Goal: Task Accomplishment & Management: Use online tool/utility

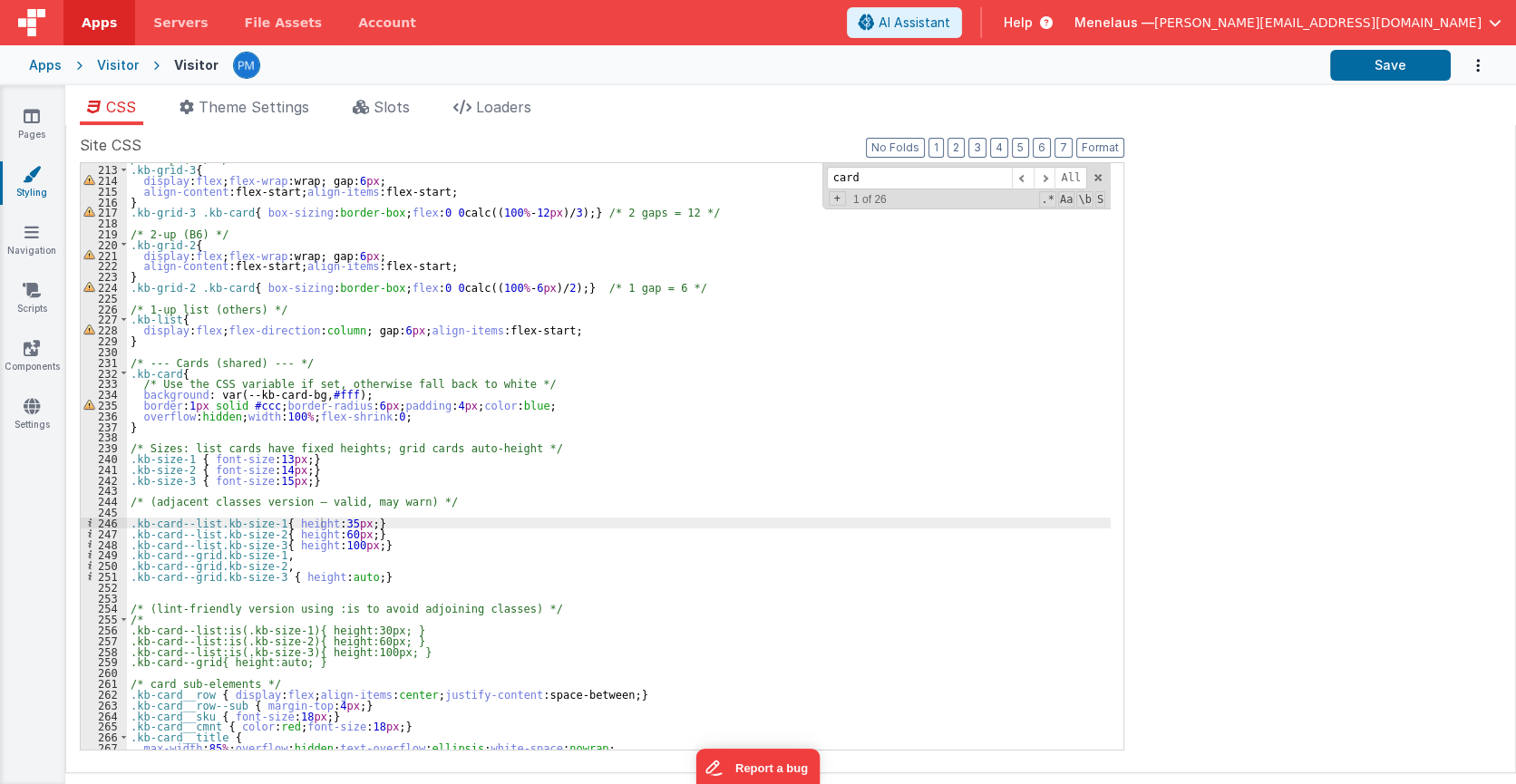
scroll to position [2269, 0]
click at [167, 28] on span "Servers" at bounding box center [180, 23] width 54 height 18
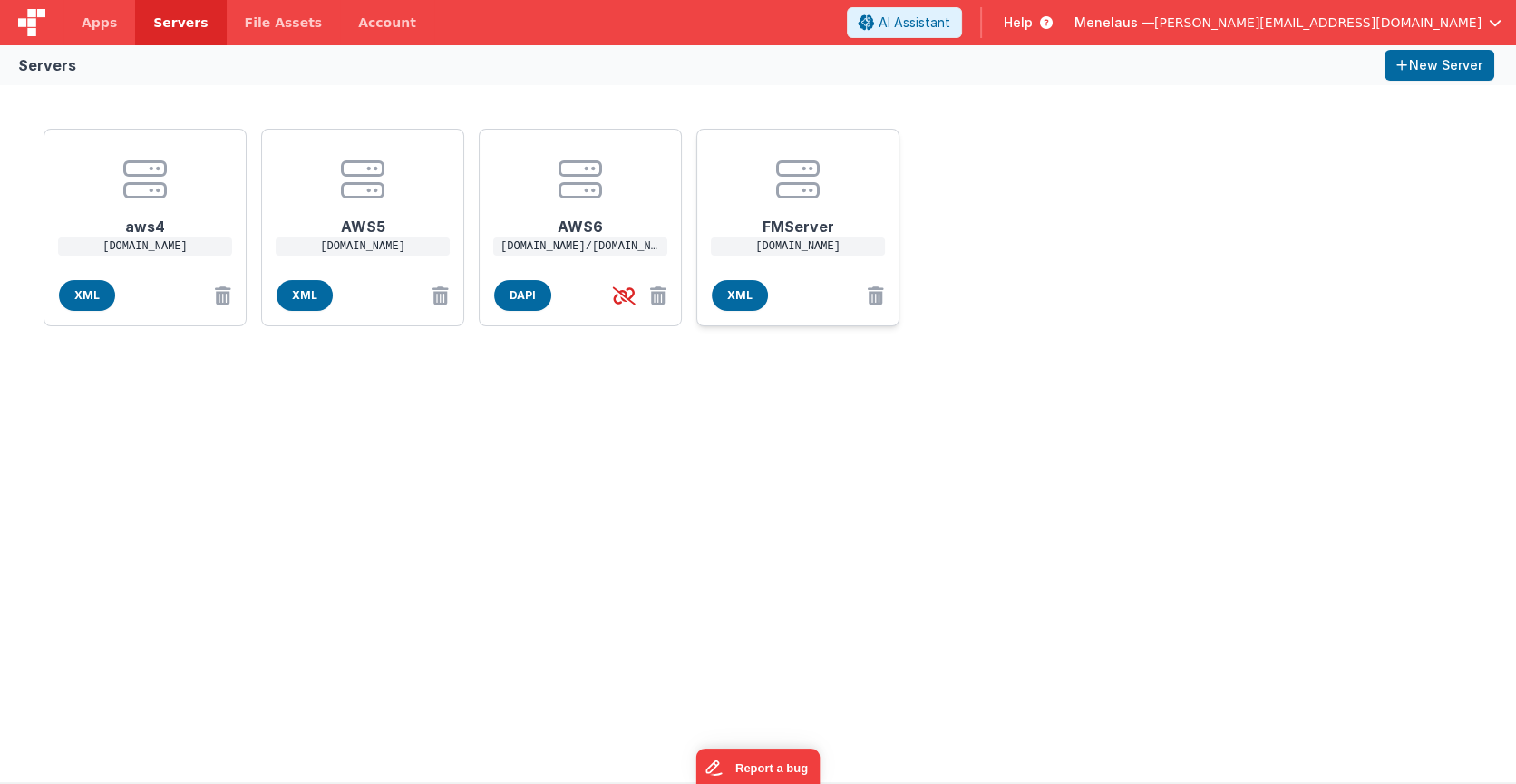
click at [783, 224] on h1 "FMServer" at bounding box center [797, 218] width 145 height 36
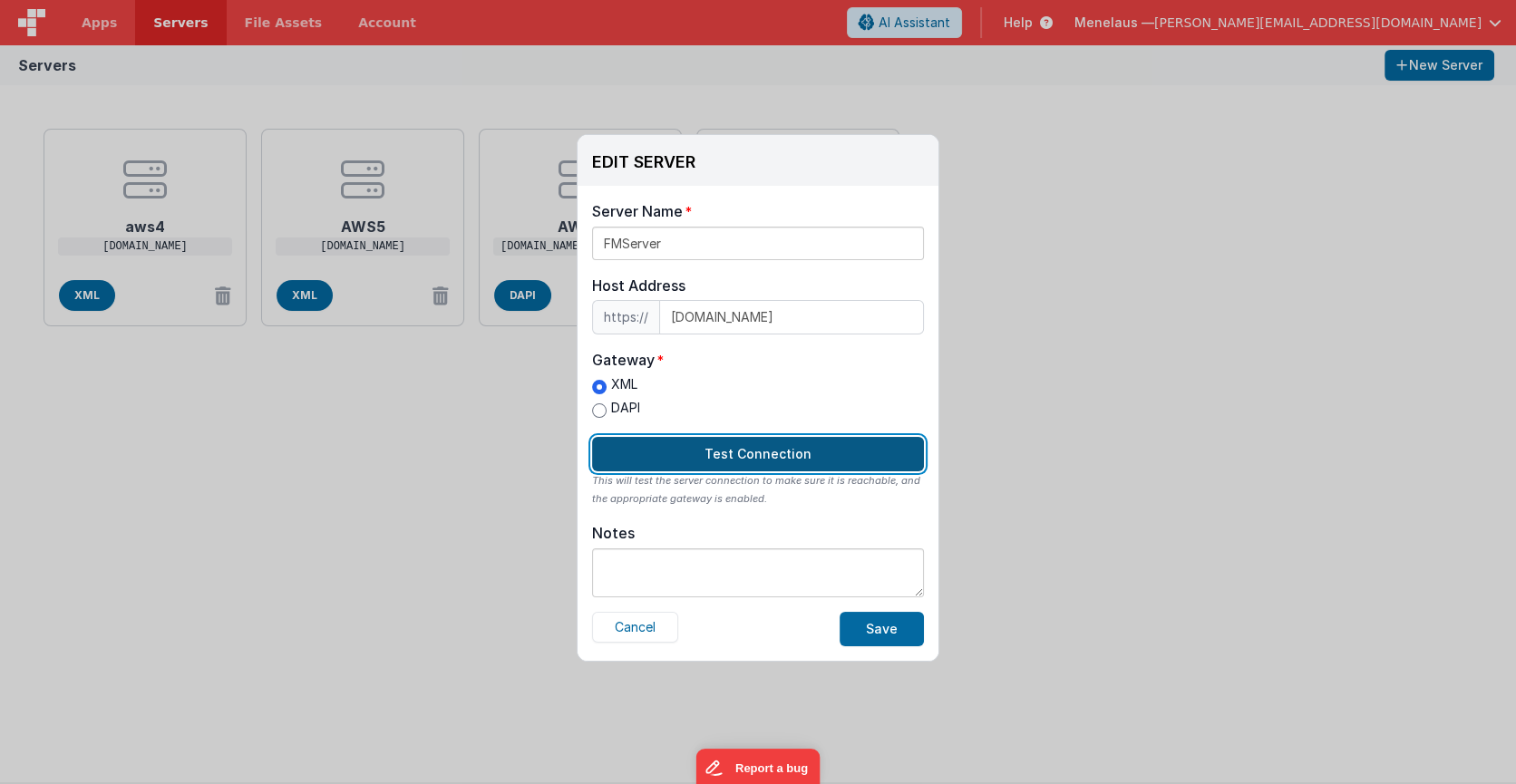
click at [778, 448] on button "Test Connection" at bounding box center [758, 453] width 332 height 34
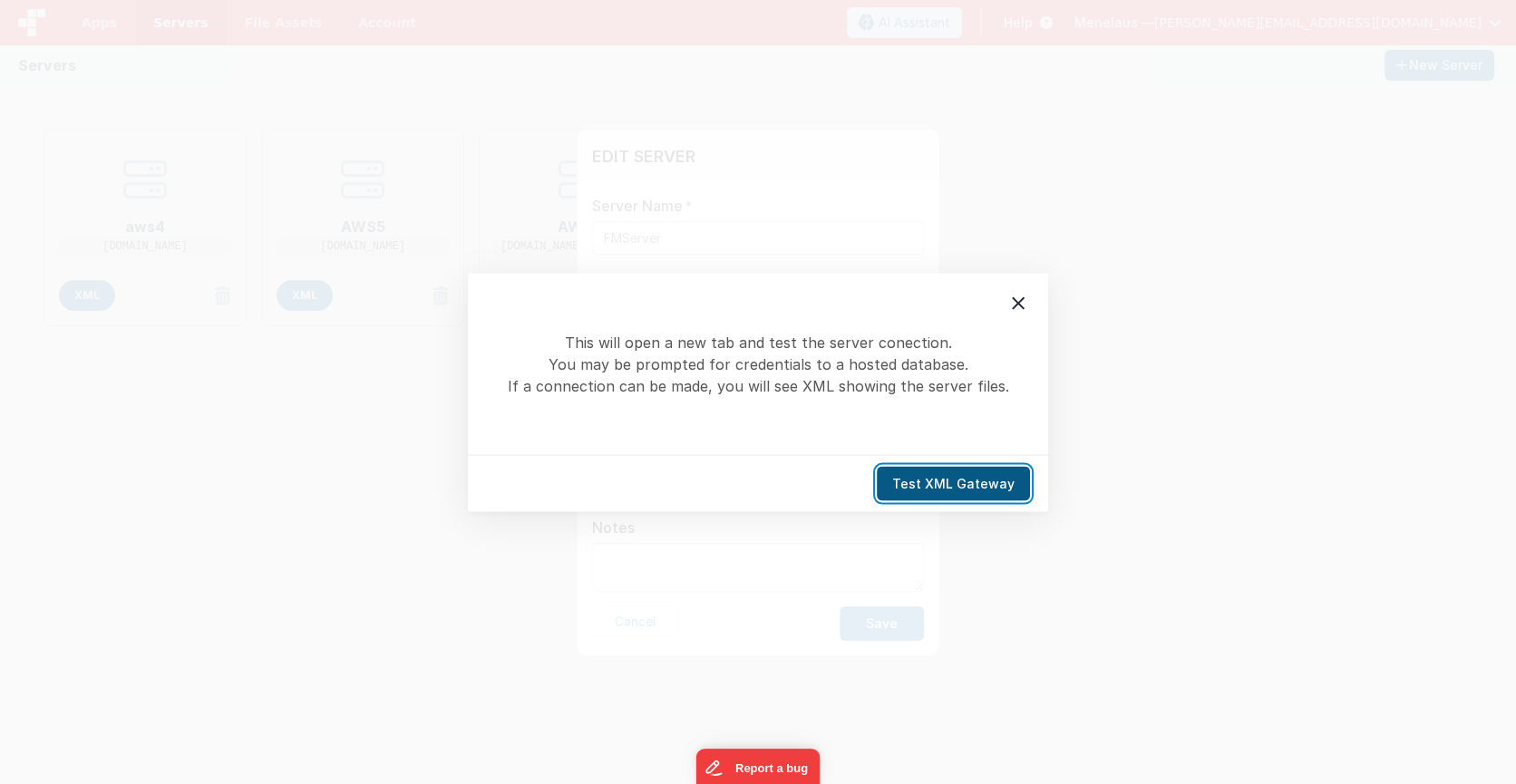
click at [969, 478] on button "Test XML Gateway" at bounding box center [953, 483] width 153 height 34
click at [1007, 302] on icon at bounding box center [1018, 303] width 22 height 22
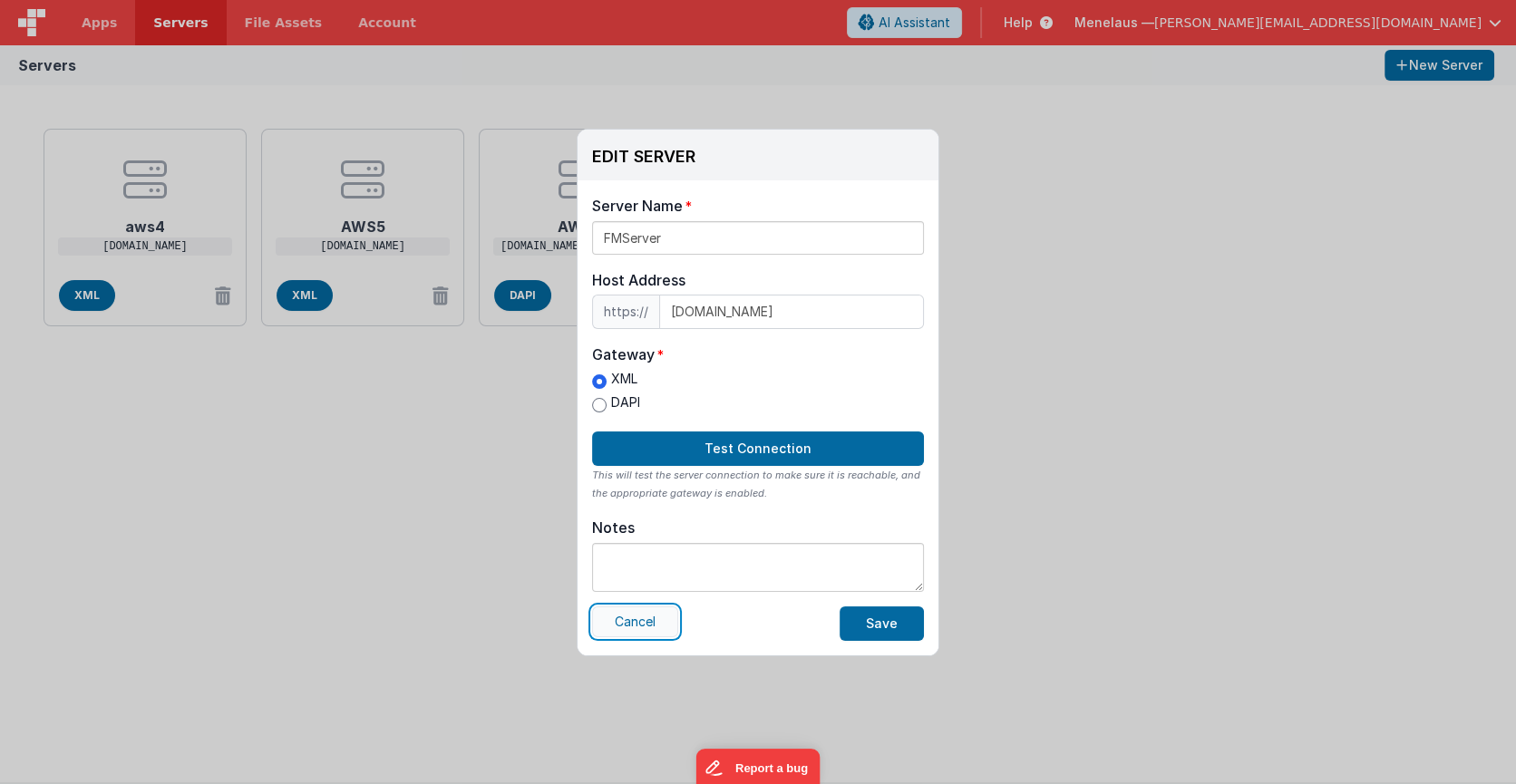
click at [639, 618] on button "Cancel" at bounding box center [634, 621] width 86 height 30
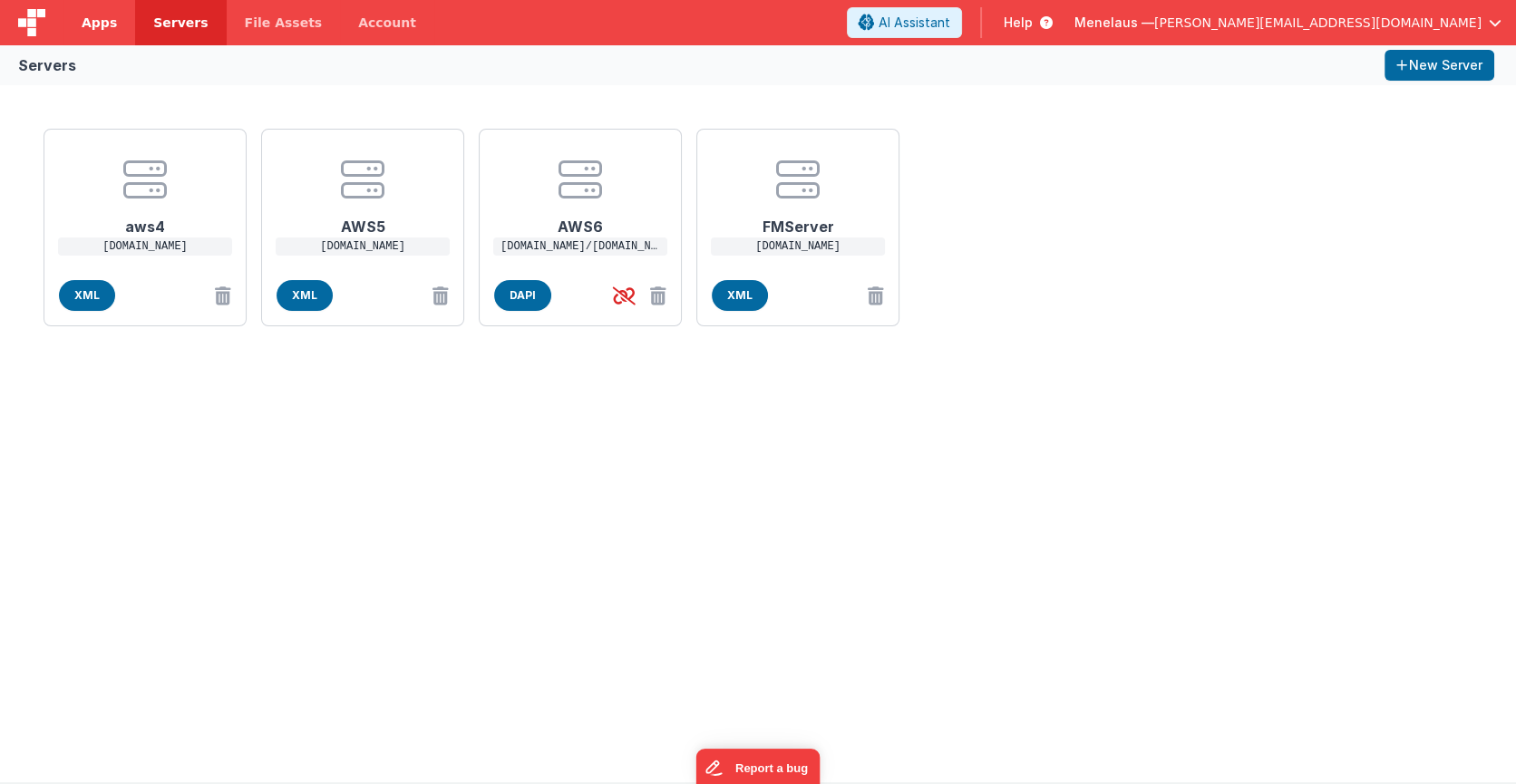
click at [98, 26] on span "Apps" at bounding box center [100, 23] width 35 height 18
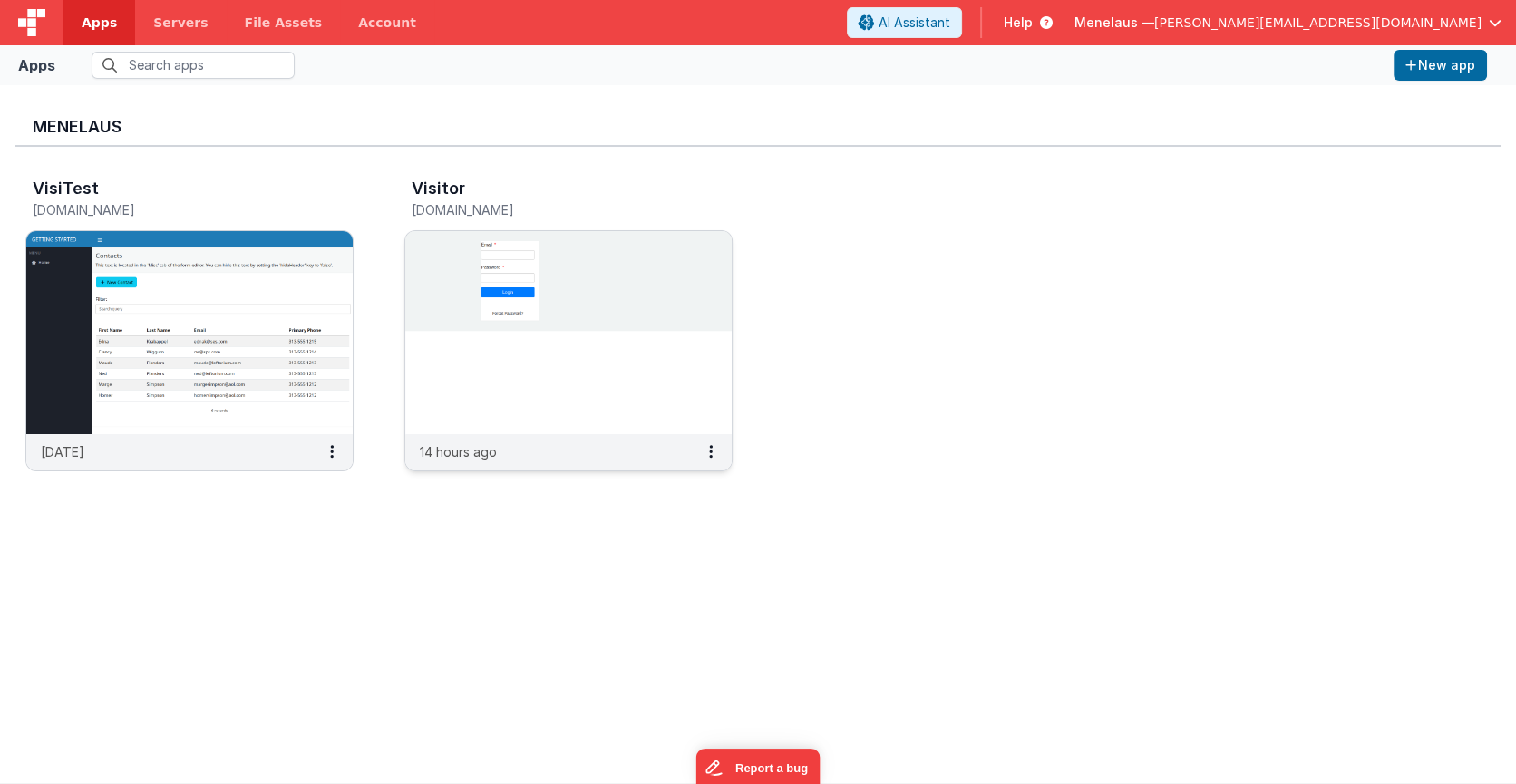
click at [685, 360] on img at bounding box center [569, 333] width 326 height 203
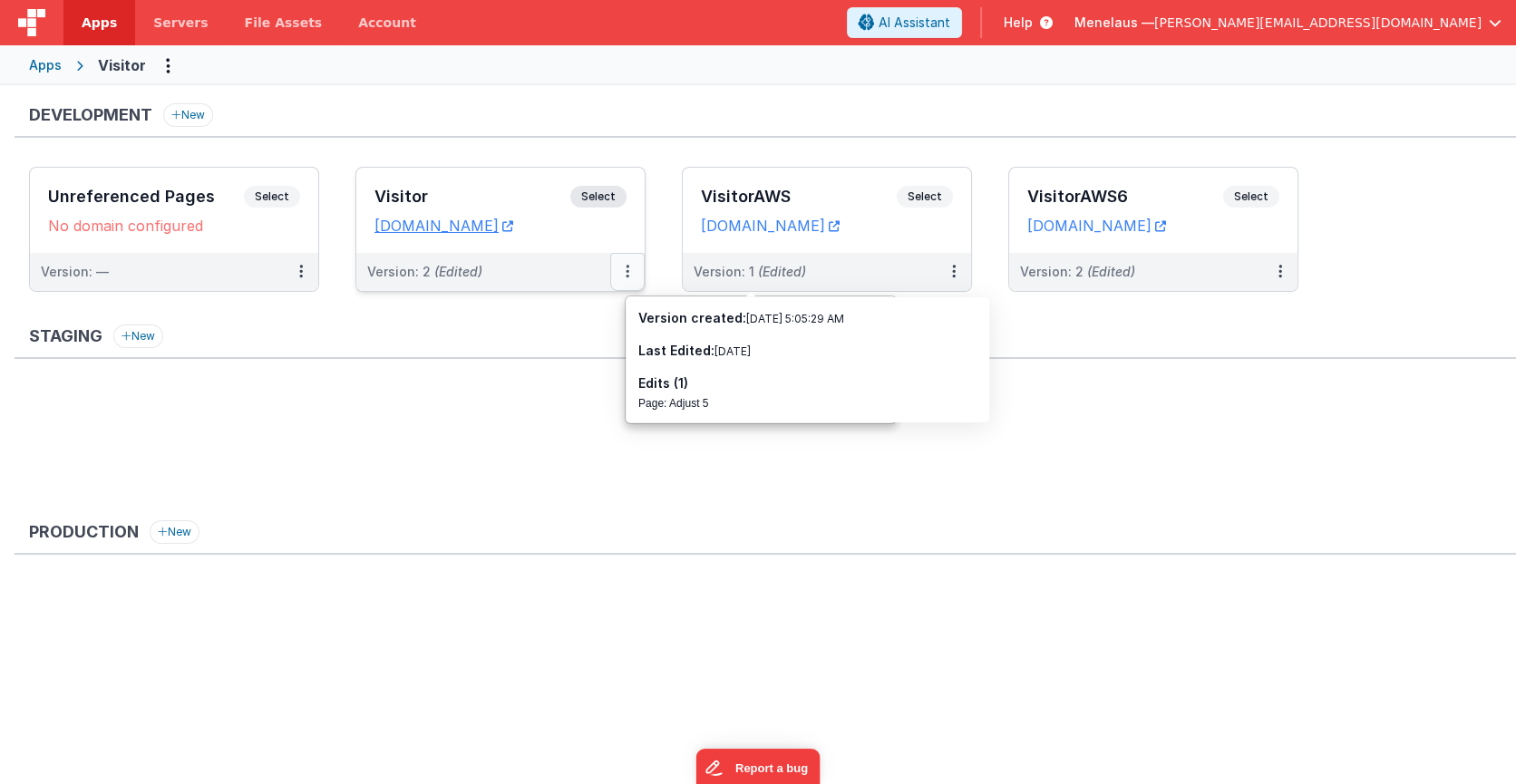
click at [629, 271] on icon at bounding box center [628, 271] width 4 height 1
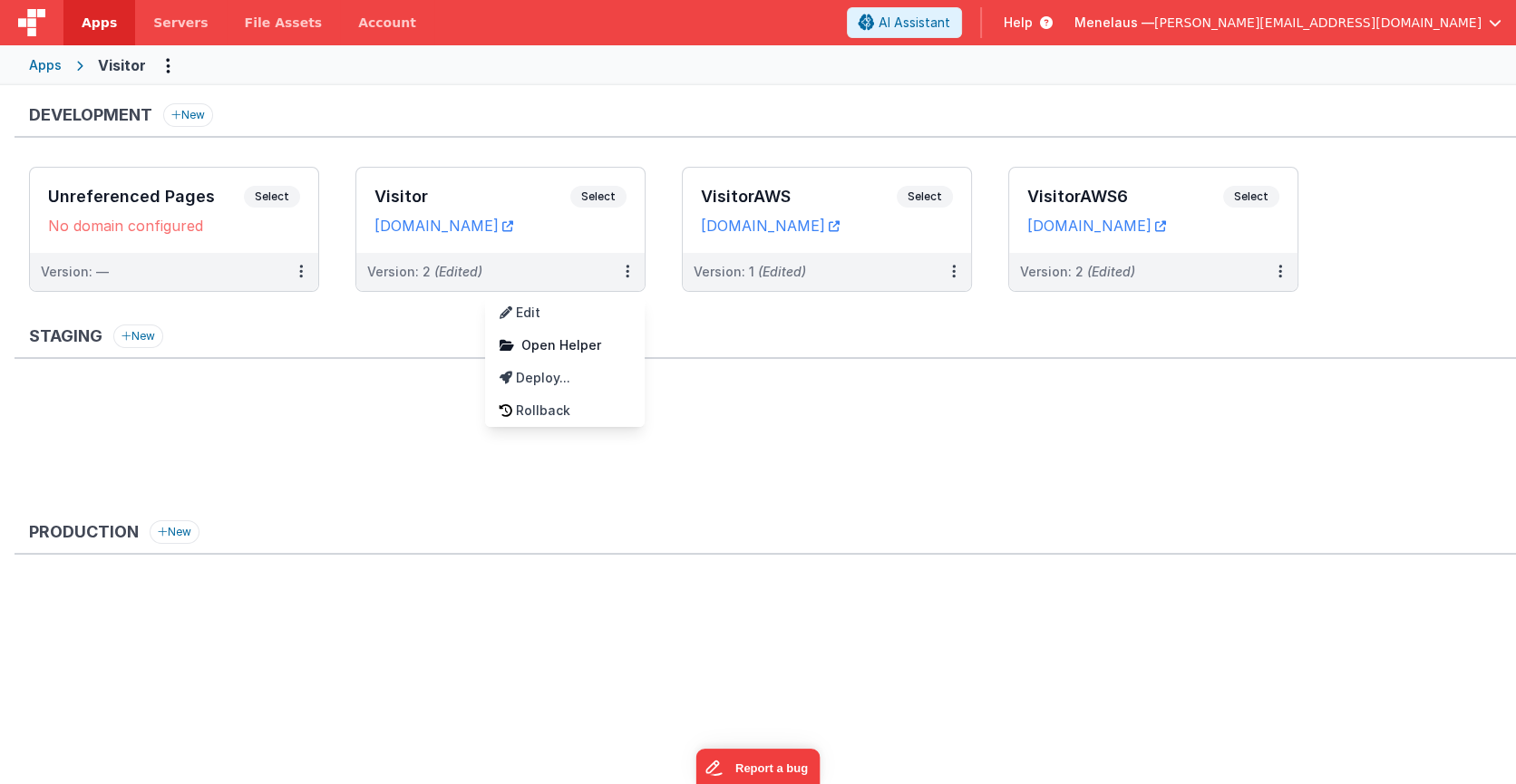
drag, startPoint x: 527, startPoint y: 308, endPoint x: 711, endPoint y: 361, distance: 191.5
click at [710, 364] on div "Development New Unreferenced Pages Select URLs No domain configured Version: — …" at bounding box center [765, 402] width 1501 height 598
click at [533, 345] on span "Open Helper" at bounding box center [561, 345] width 80 height 16
